Goal: Find specific page/section: Find specific page/section

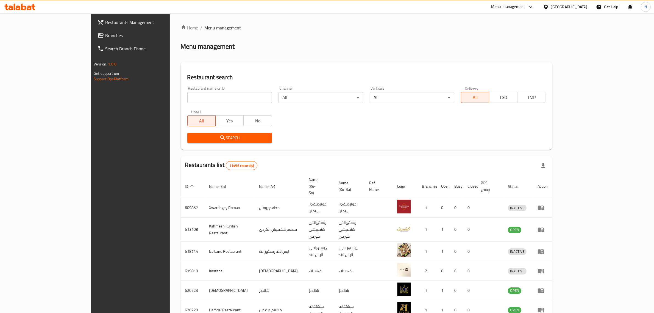
click at [234, 100] on input "search" at bounding box center [229, 97] width 85 height 11
type input "الكرز الاحمر"
click button "Search" at bounding box center [229, 138] width 85 height 10
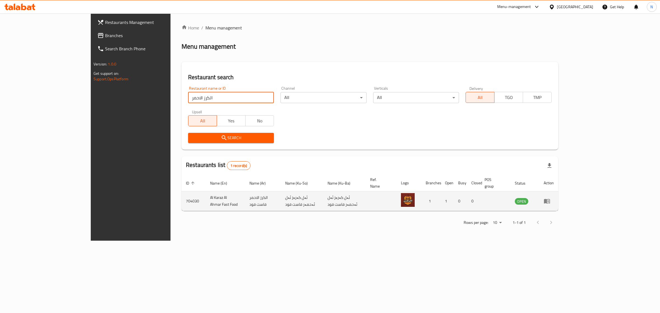
click at [206, 195] on td "Al Karaz Al Ahmar Fast Food" at bounding box center [225, 201] width 39 height 20
copy td "Al Karaz Al Ahmar Fast Food"
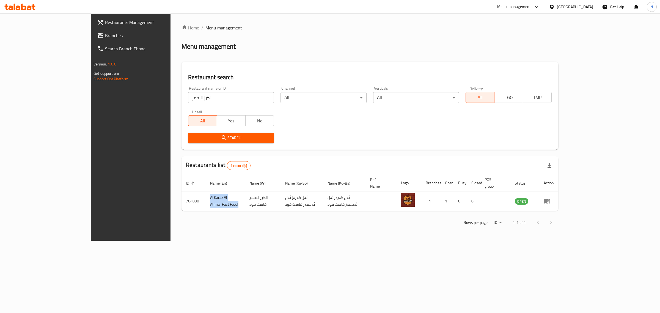
click at [16, 6] on icon at bounding box center [19, 7] width 31 height 7
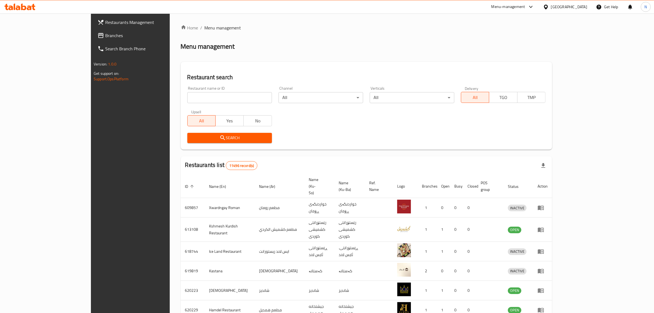
click at [222, 102] on input "search" at bounding box center [229, 97] width 85 height 11
paste input "699587"
type input "699587"
click at [233, 140] on span "Search" at bounding box center [230, 137] width 76 height 7
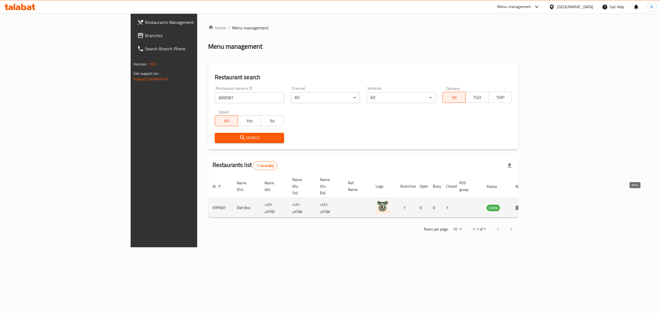
click at [522, 204] on icon "enhanced table" at bounding box center [518, 207] width 7 height 7
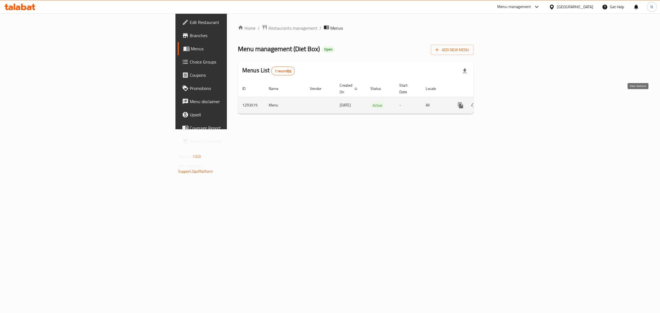
click at [503, 102] on icon "enhanced table" at bounding box center [500, 105] width 7 height 7
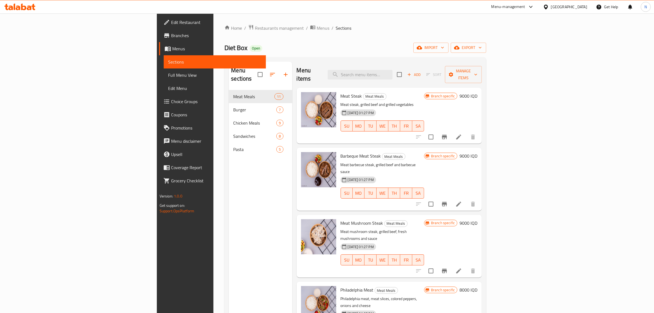
click at [159, 39] on link "Branches" at bounding box center [212, 35] width 107 height 13
